Goal: Communication & Community: Answer question/provide support

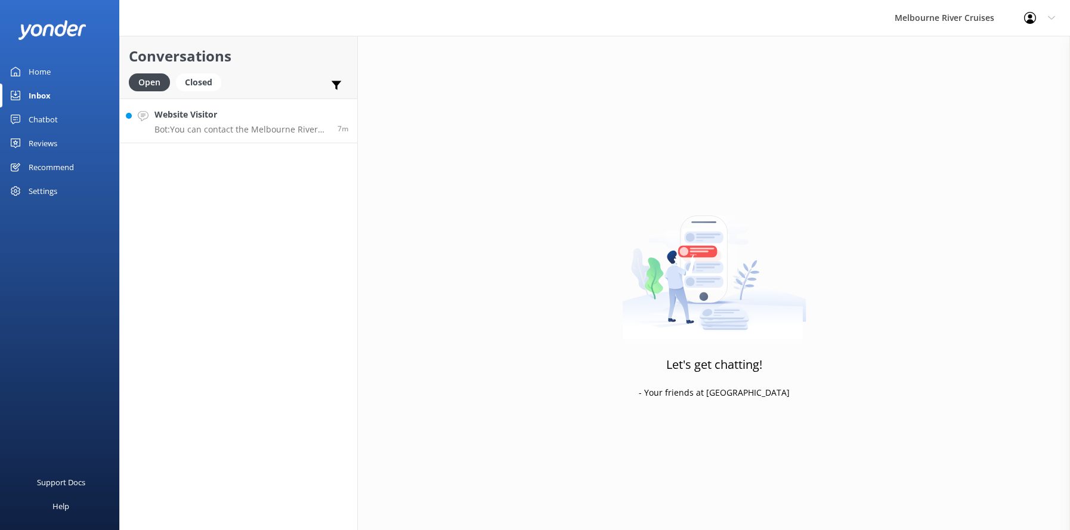
click at [186, 117] on h4 "Website Visitor" at bounding box center [241, 114] width 174 height 13
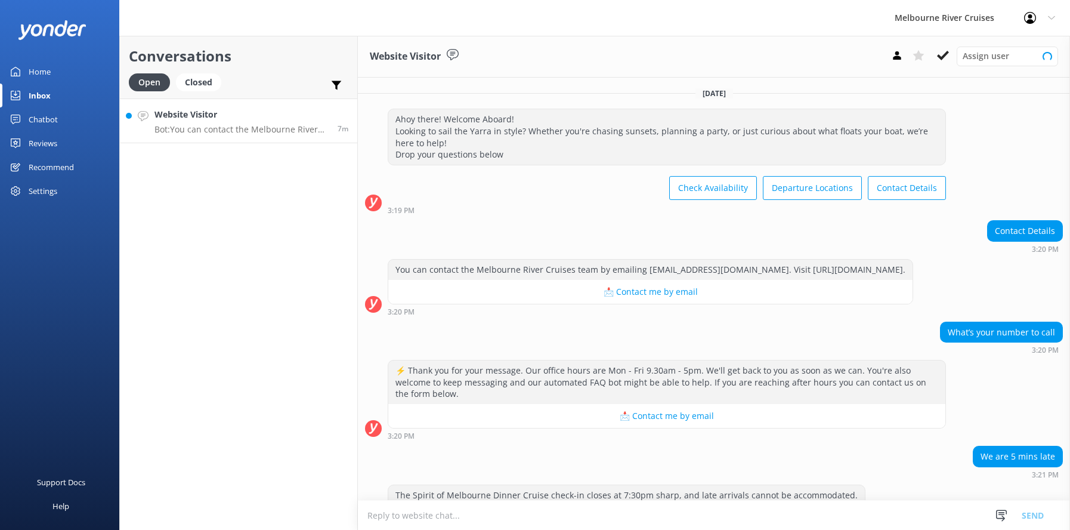
click at [186, 117] on h4 "Website Visitor" at bounding box center [241, 114] width 174 height 13
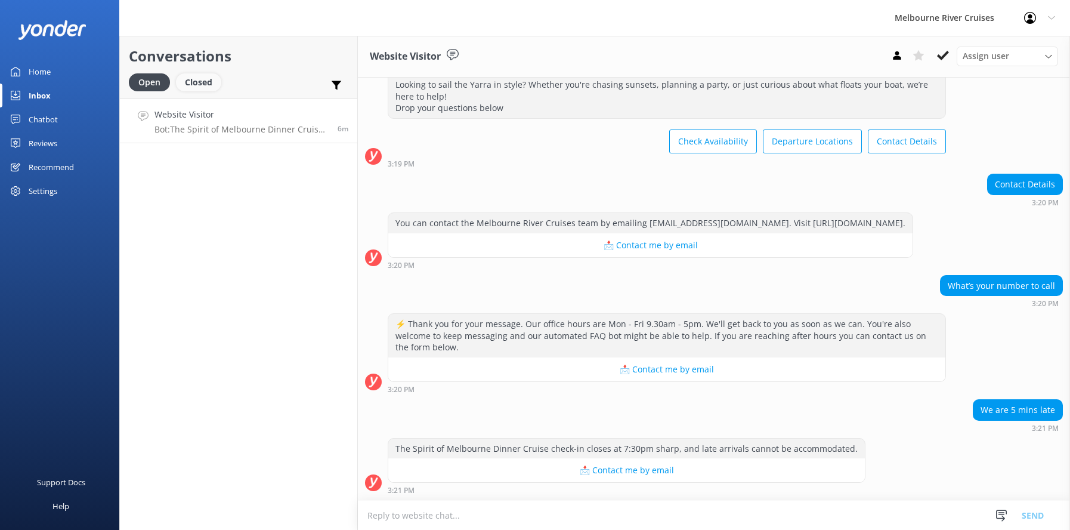
click at [193, 80] on div "Closed" at bounding box center [198, 82] width 45 height 18
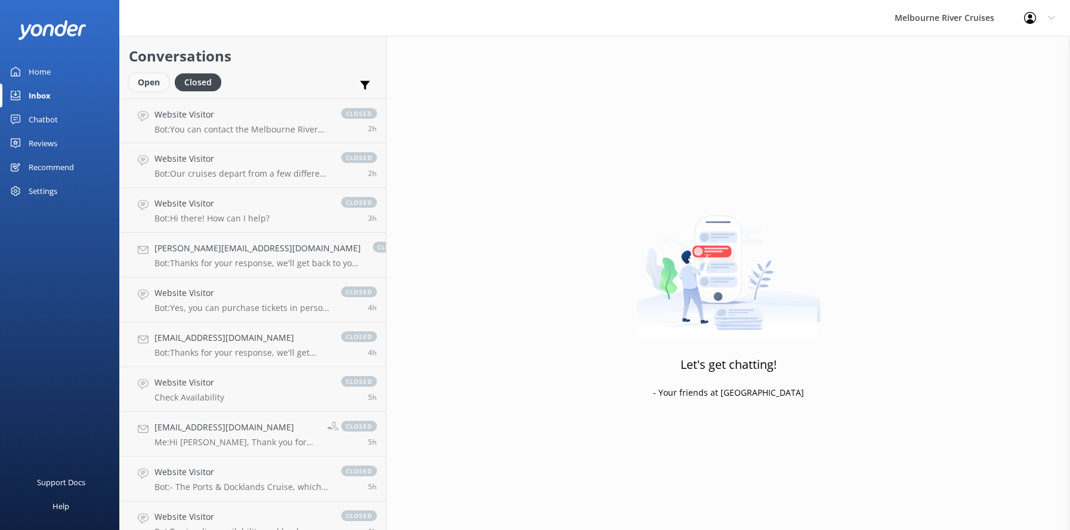
click at [141, 82] on div "Open" at bounding box center [149, 82] width 40 height 18
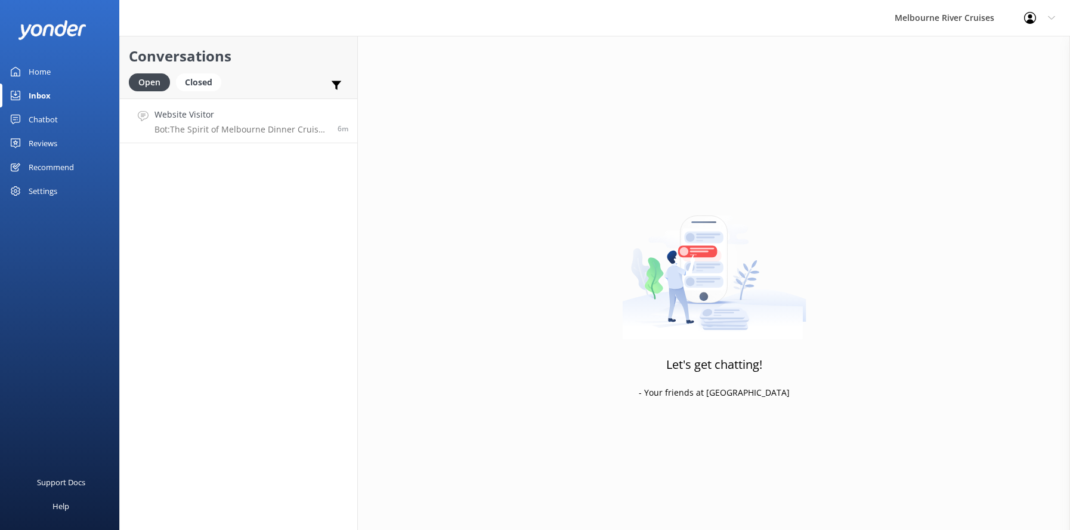
click at [197, 125] on p "Bot: The Spirit of Melbourne Dinner Cruise check-in closes at 7:30pm sharp, and…" at bounding box center [241, 129] width 174 height 11
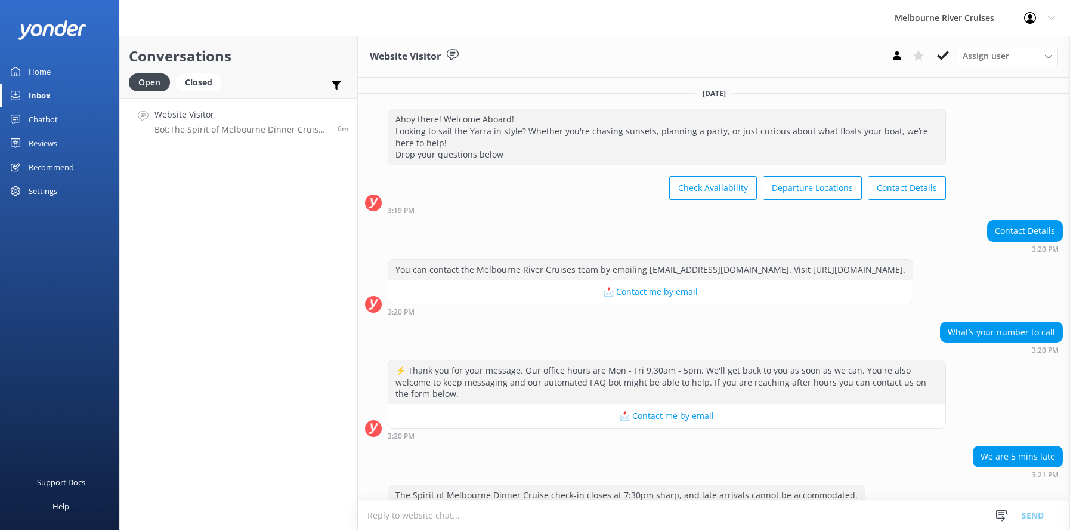
scroll to position [58, 0]
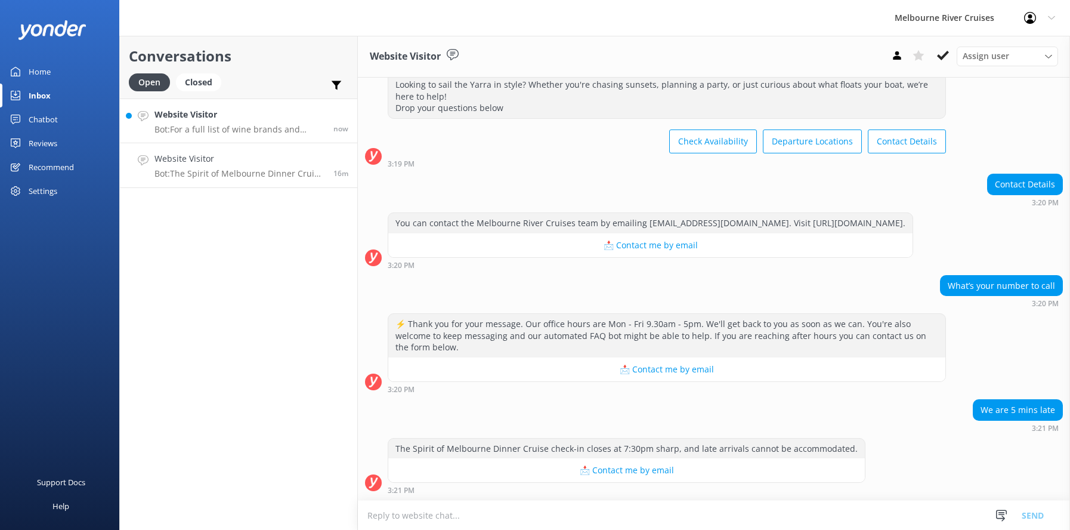
click at [173, 119] on h4 "Website Visitor" at bounding box center [239, 114] width 170 height 13
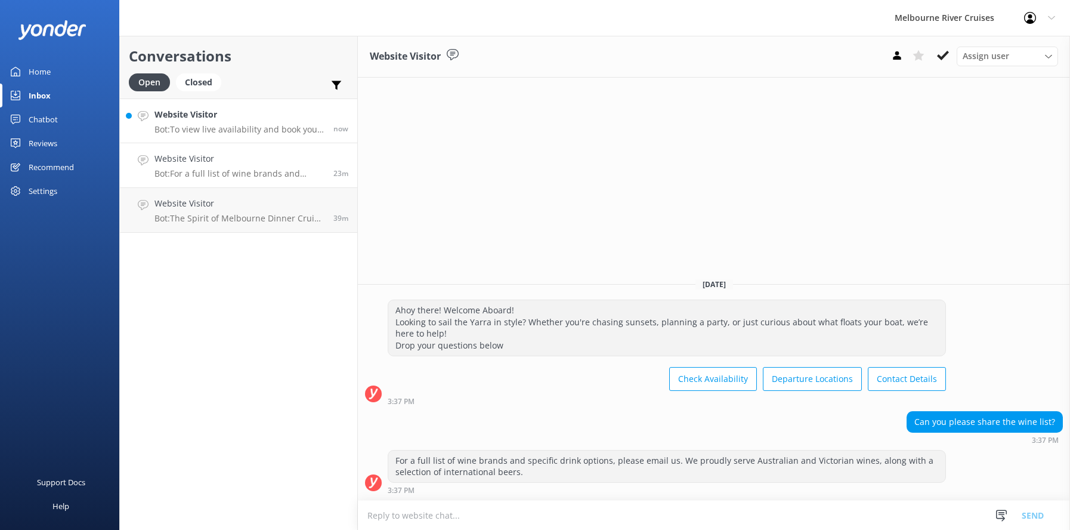
click at [195, 125] on p "Bot: To view live availability and book your Melbourne River Cruise experience,…" at bounding box center [239, 129] width 170 height 11
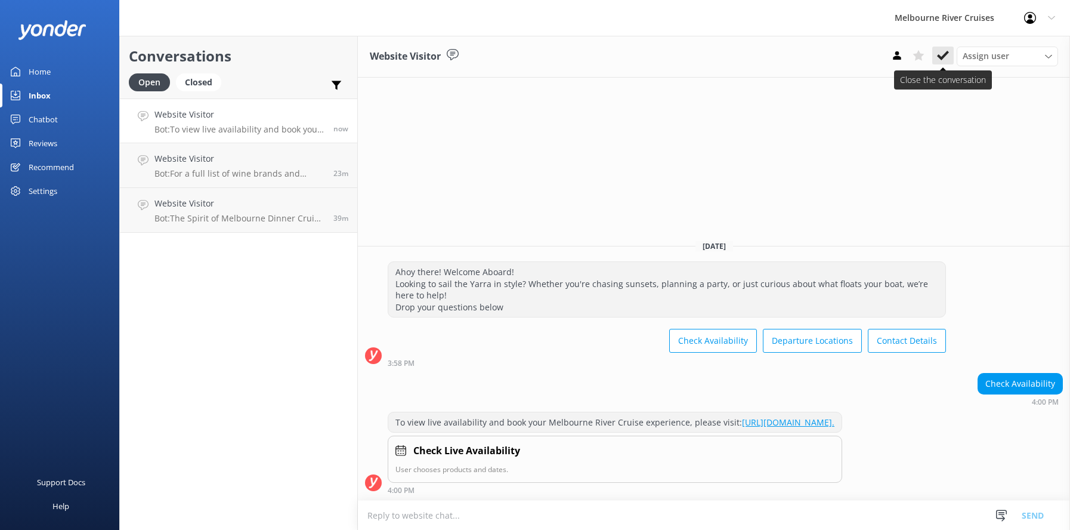
click at [940, 55] on icon at bounding box center [943, 55] width 12 height 12
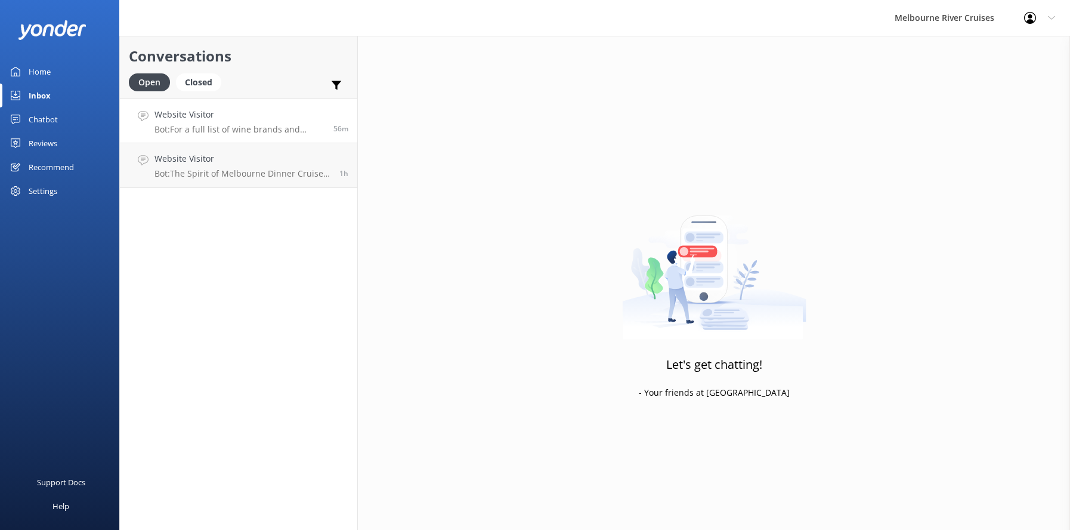
click at [197, 126] on p "Bot: For a full list of wine brands and specific drink options, please email us…" at bounding box center [239, 129] width 170 height 11
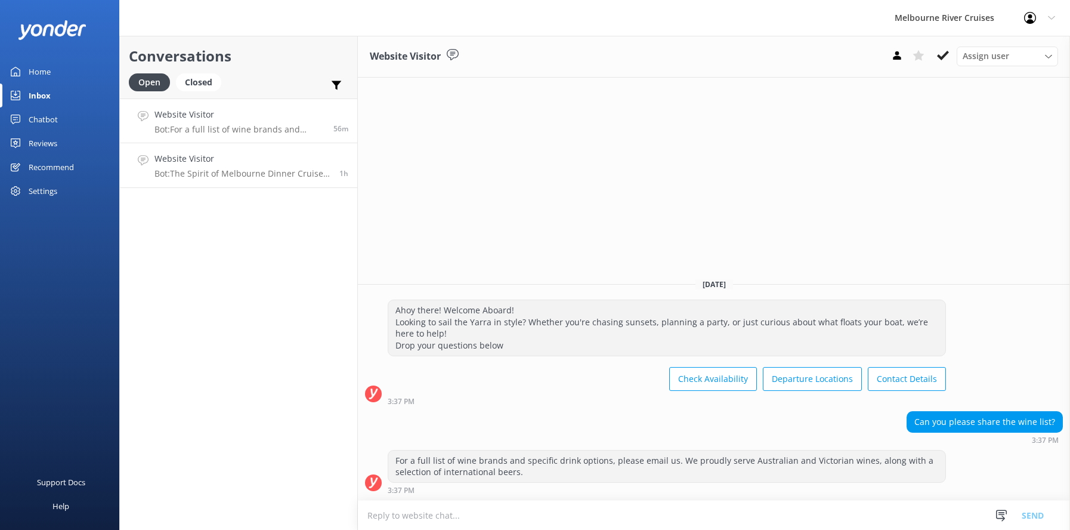
click at [205, 169] on p "Bot: The Spirit of Melbourne Dinner Cruise check-in closes at 7:30pm sharp, and…" at bounding box center [242, 173] width 176 height 11
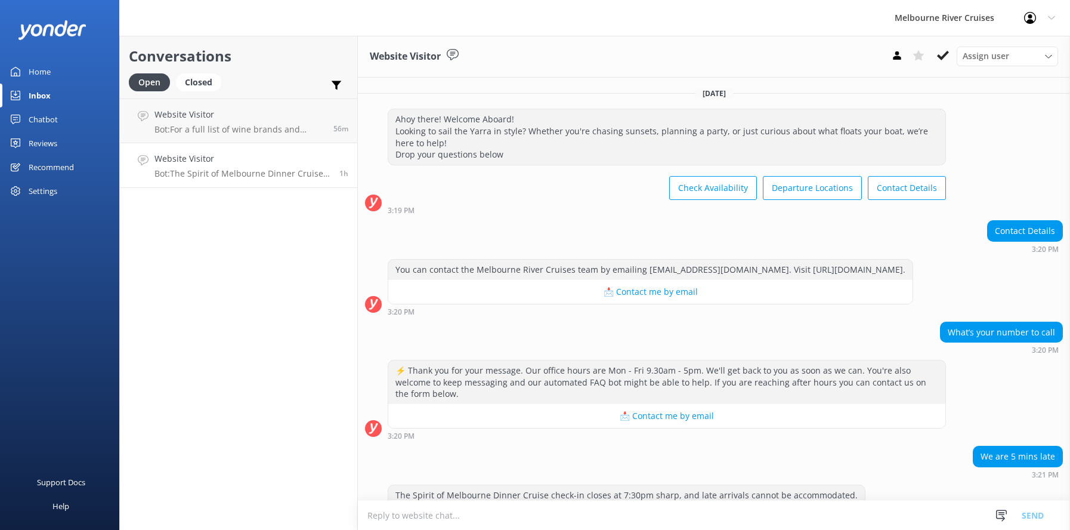
scroll to position [58, 0]
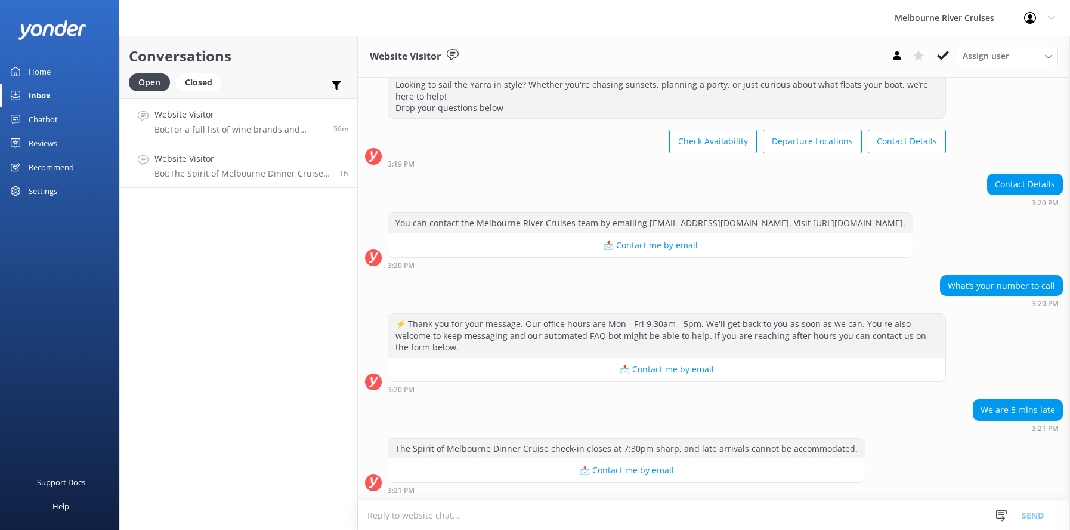
click at [200, 126] on p "Bot: For a full list of wine brands and specific drink options, please email us…" at bounding box center [239, 129] width 170 height 11
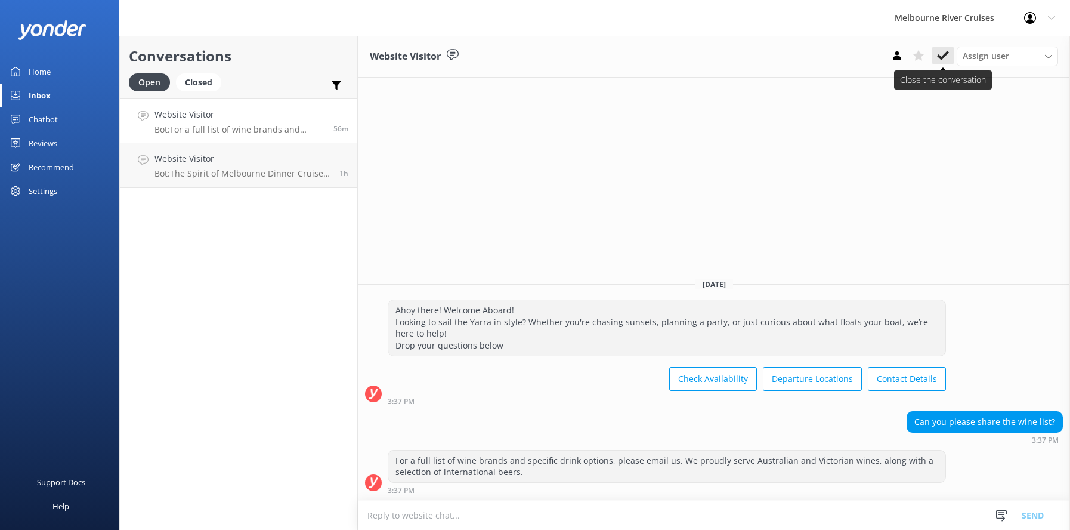
click at [939, 51] on icon at bounding box center [943, 55] width 12 height 12
